Goal: Check status

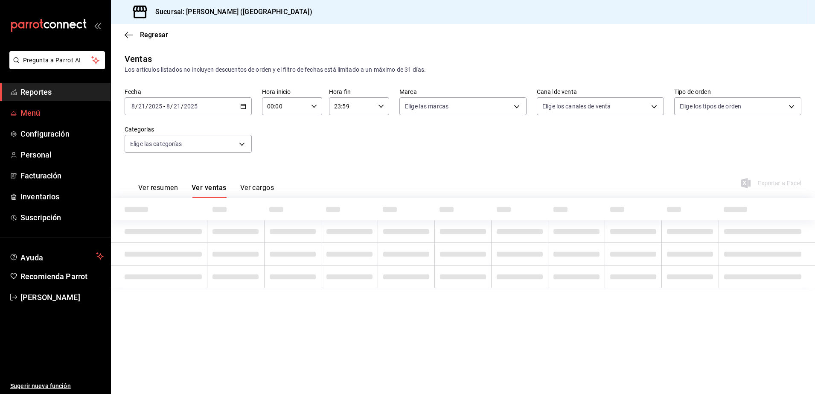
type input "PARROT,UBER_EATS,RAPPI,DIDI_FOOD,ONLINE"
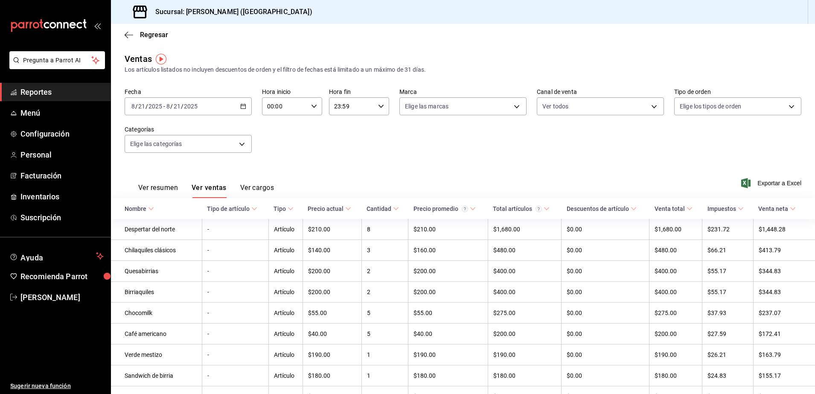
click at [157, 188] on button "Ver resumen" at bounding box center [158, 191] width 40 height 15
